Goal: Leave review/rating

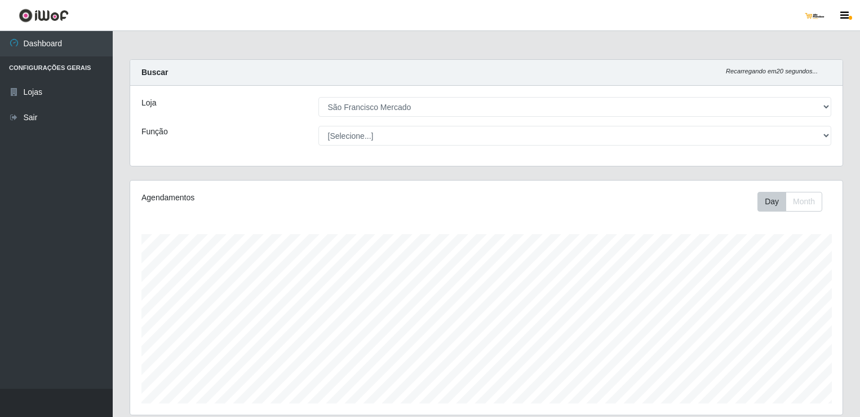
select select "168"
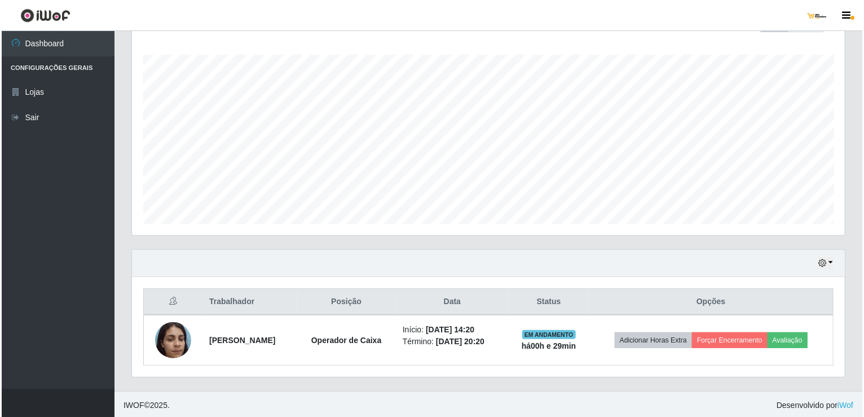
scroll to position [234, 713]
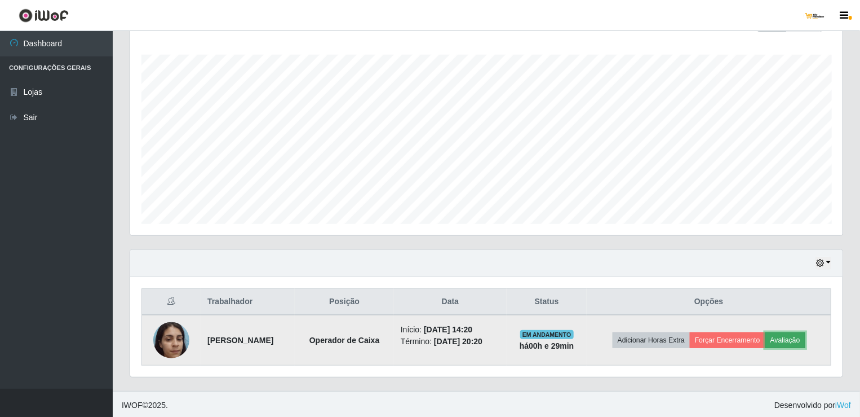
click at [806, 339] on button "Avaliação" at bounding box center [786, 340] width 40 height 16
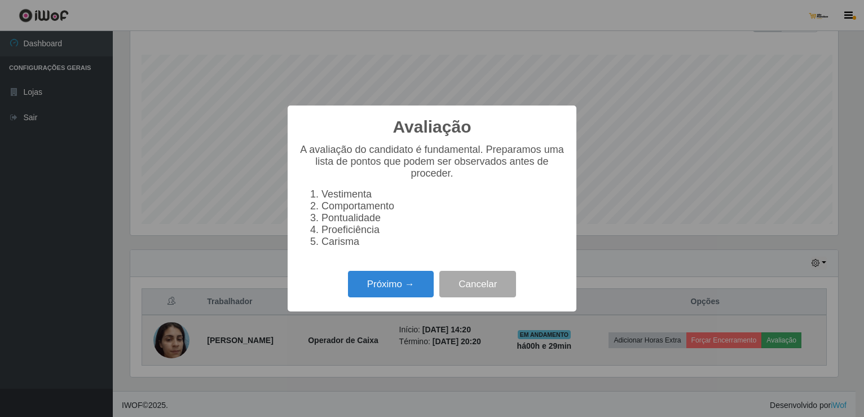
scroll to position [234, 708]
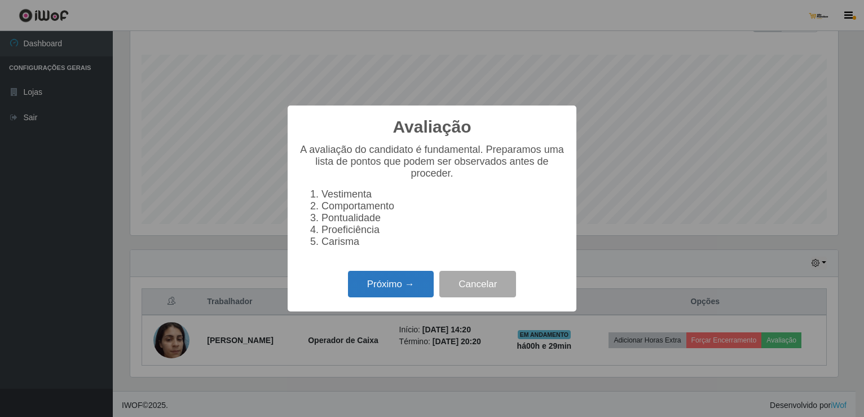
click at [429, 285] on button "Próximo →" at bounding box center [391, 284] width 86 height 27
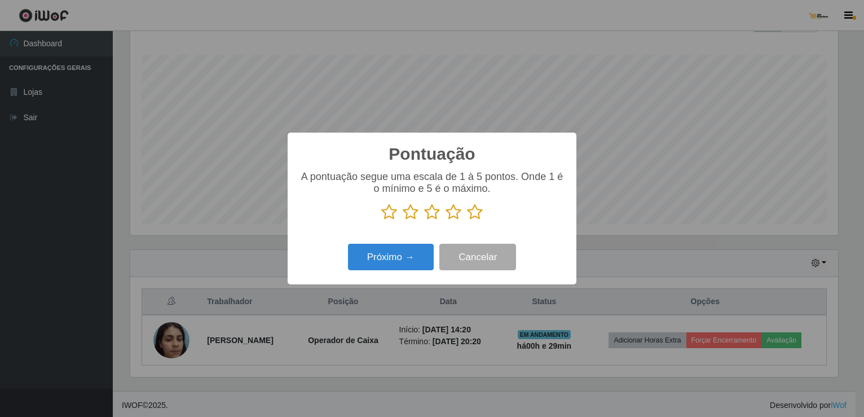
click at [476, 206] on icon at bounding box center [475, 212] width 16 height 17
click at [467, 220] on input "radio" at bounding box center [467, 220] width 0 height 0
click at [411, 259] on button "Próximo →" at bounding box center [391, 257] width 86 height 27
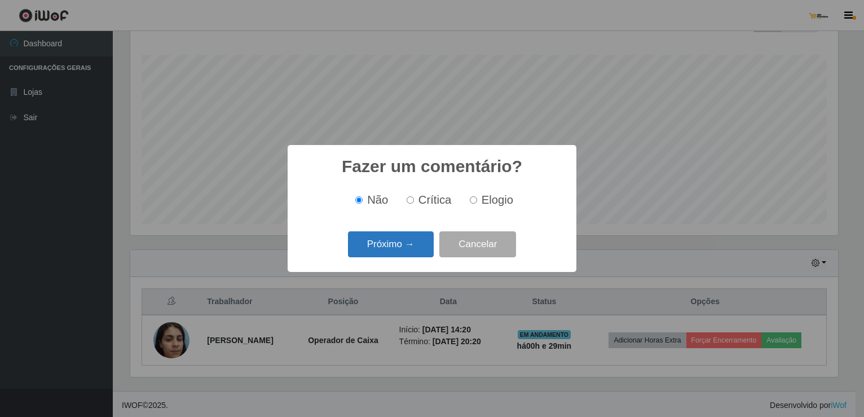
click at [404, 250] on button "Próximo →" at bounding box center [391, 244] width 86 height 27
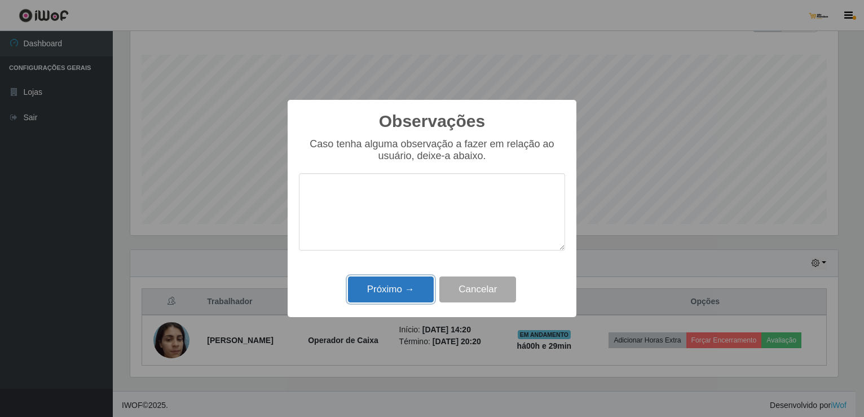
click at [392, 298] on button "Próximo →" at bounding box center [391, 289] width 86 height 27
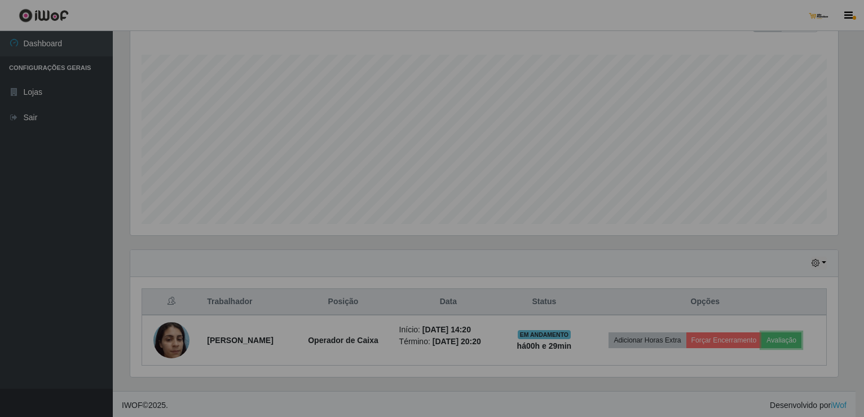
scroll to position [234, 713]
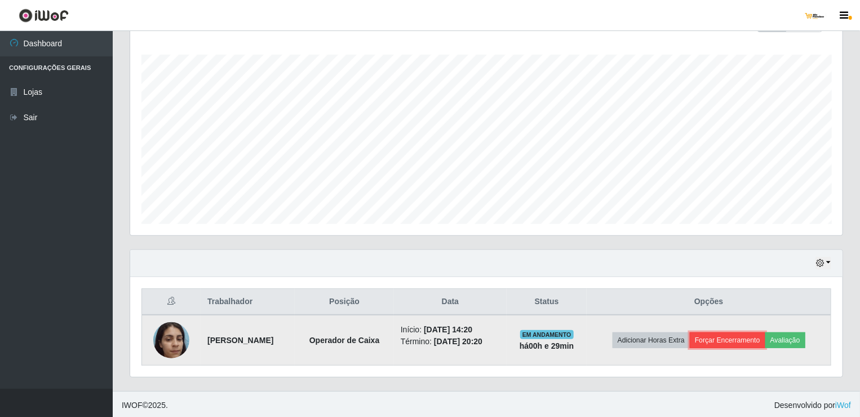
click at [736, 339] on button "Forçar Encerramento" at bounding box center [728, 340] width 76 height 16
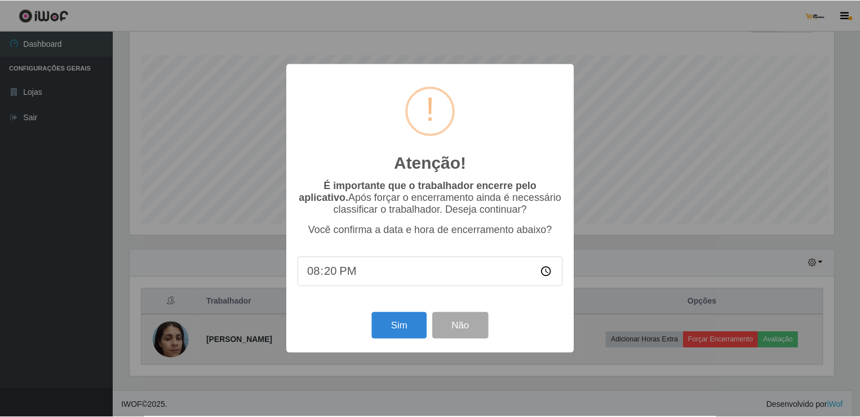
scroll to position [234, 708]
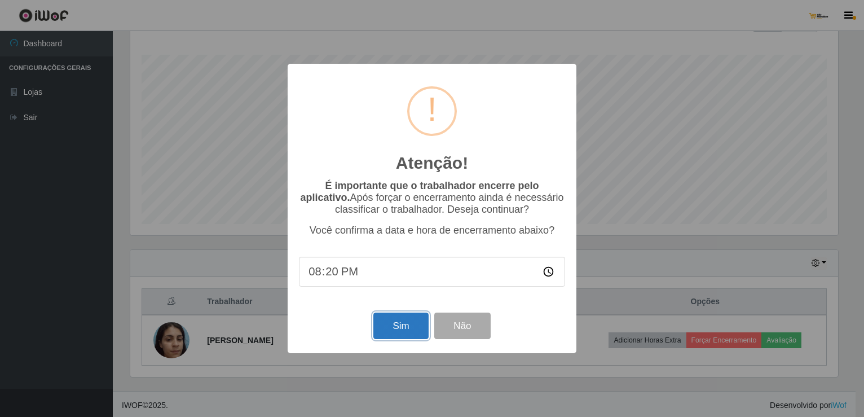
click at [413, 327] on button "Sim" at bounding box center [400, 325] width 55 height 27
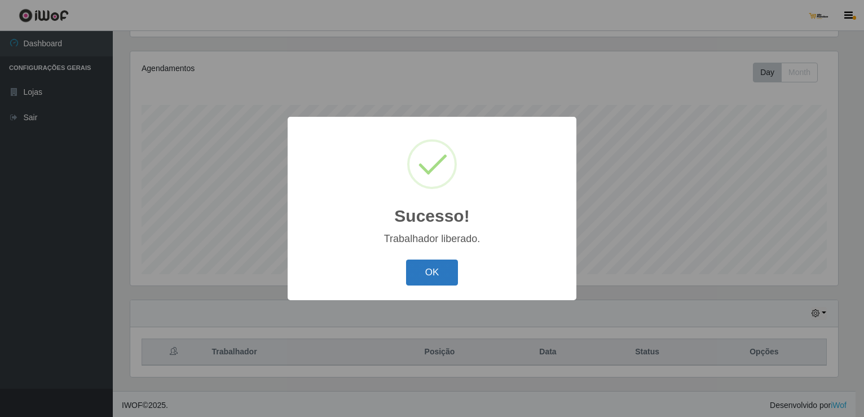
click at [424, 266] on button "OK" at bounding box center [432, 272] width 52 height 27
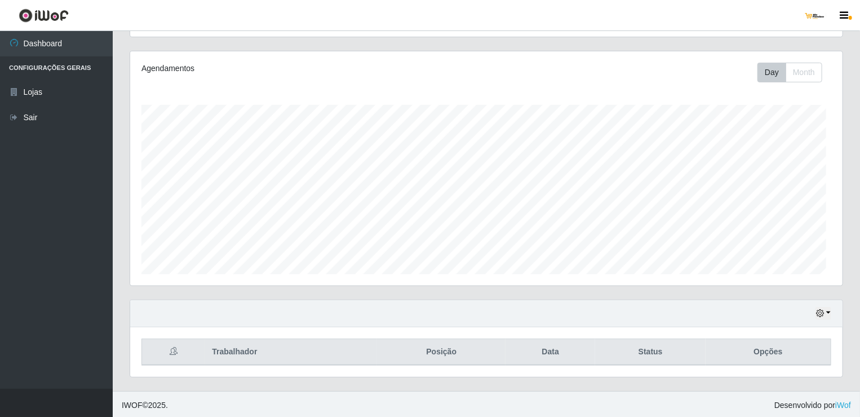
scroll to position [234, 713]
